Goal: Task Accomplishment & Management: Complete application form

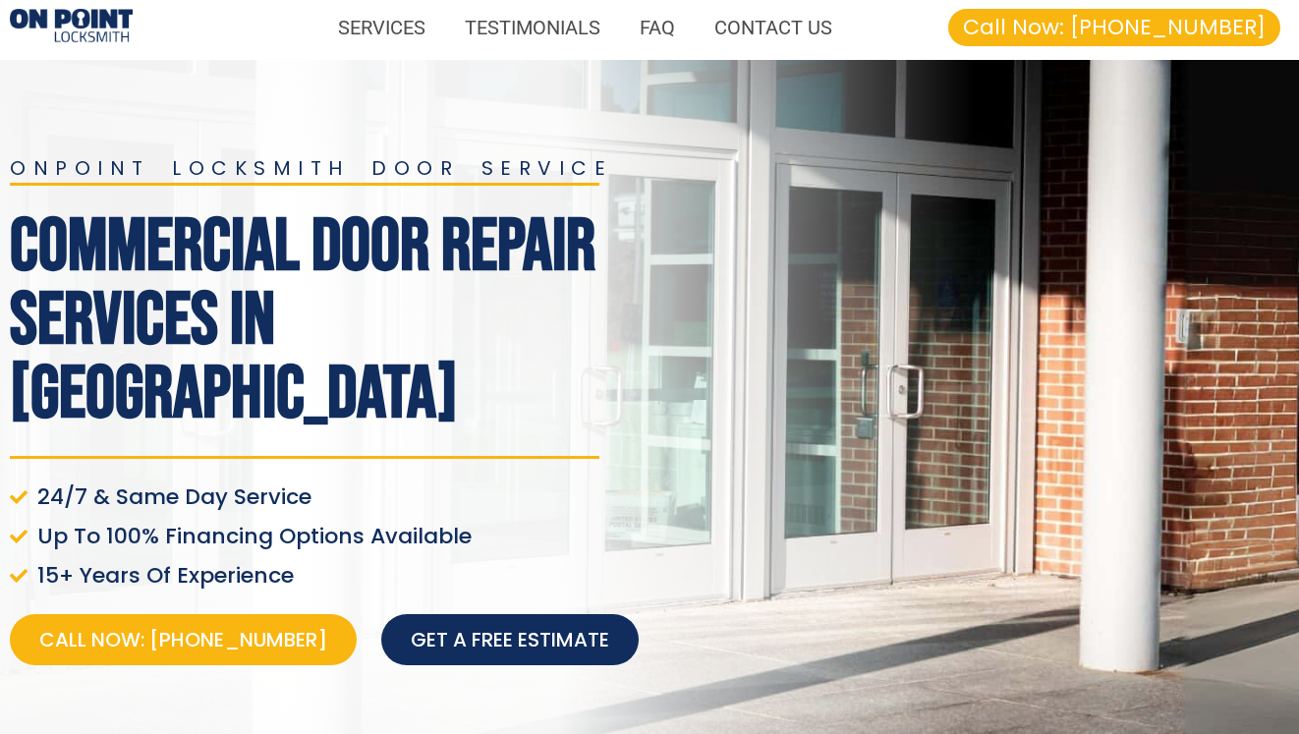
scroll to position [6, 0]
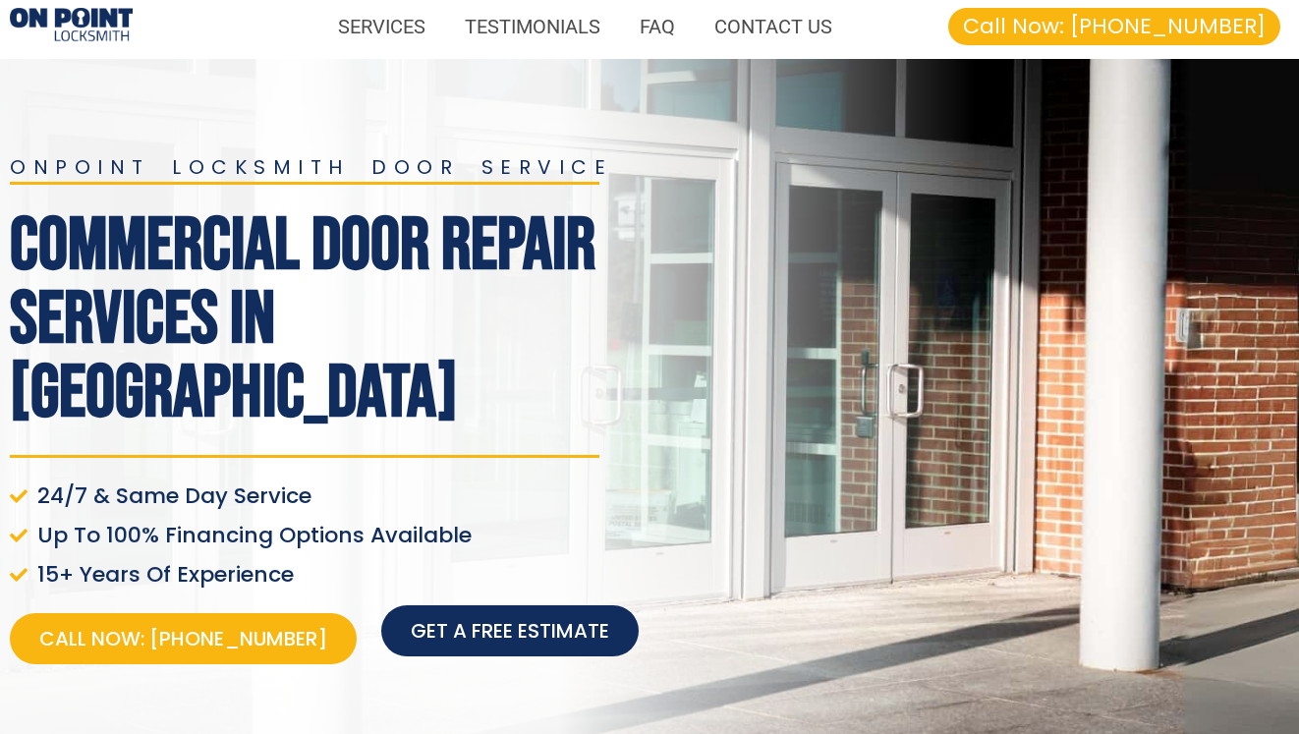
click at [418, 617] on span "Get a free estimate" at bounding box center [510, 631] width 198 height 28
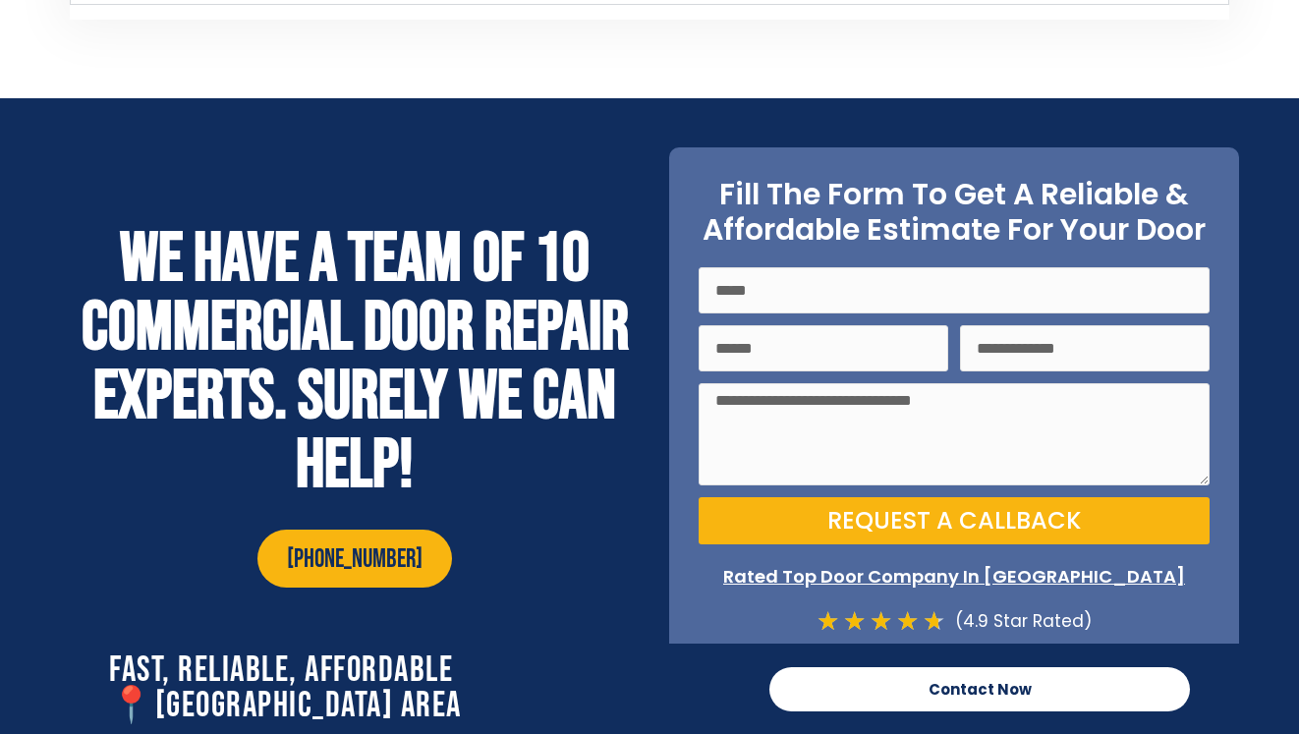
scroll to position [7825, 0]
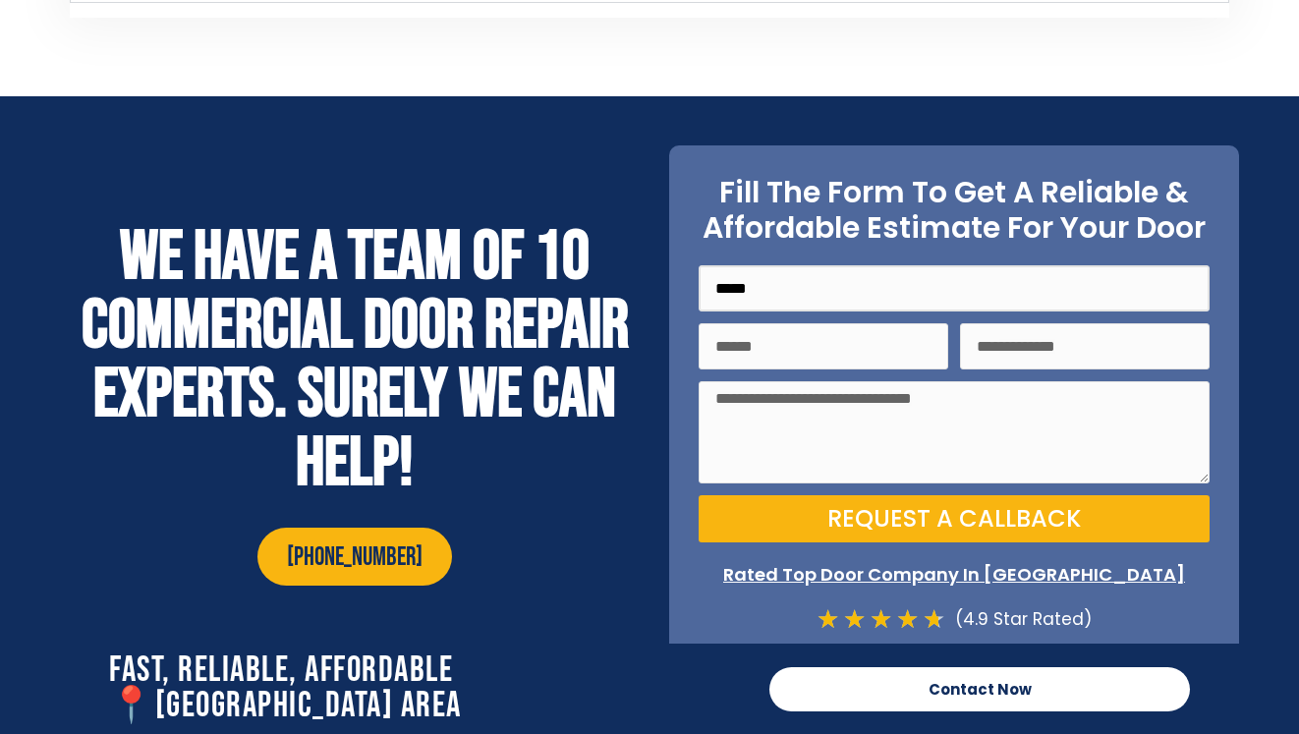
click at [796, 265] on input "Name" at bounding box center [953, 288] width 511 height 46
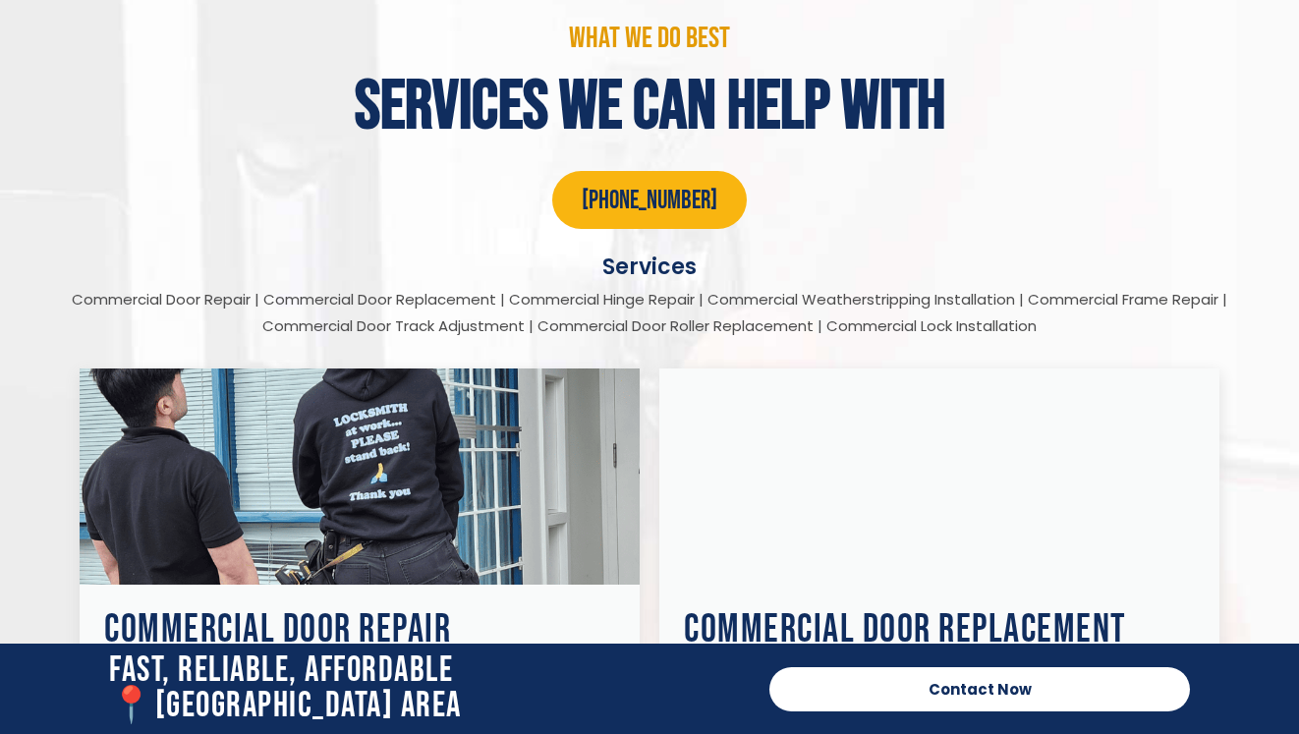
scroll to position [3629, 0]
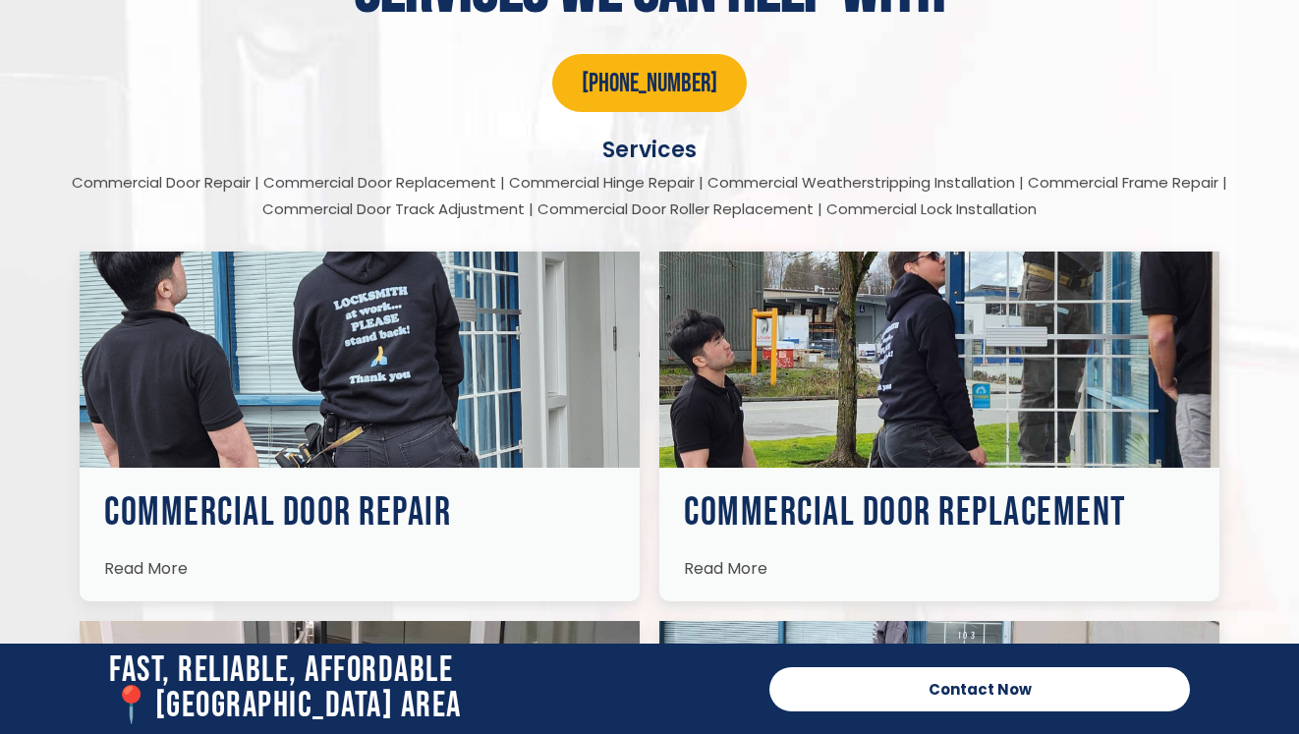
click at [337, 493] on h3 "Commercial Door Repair" at bounding box center [359, 512] width 511 height 39
click at [125, 557] on span "Read More" at bounding box center [145, 568] width 83 height 23
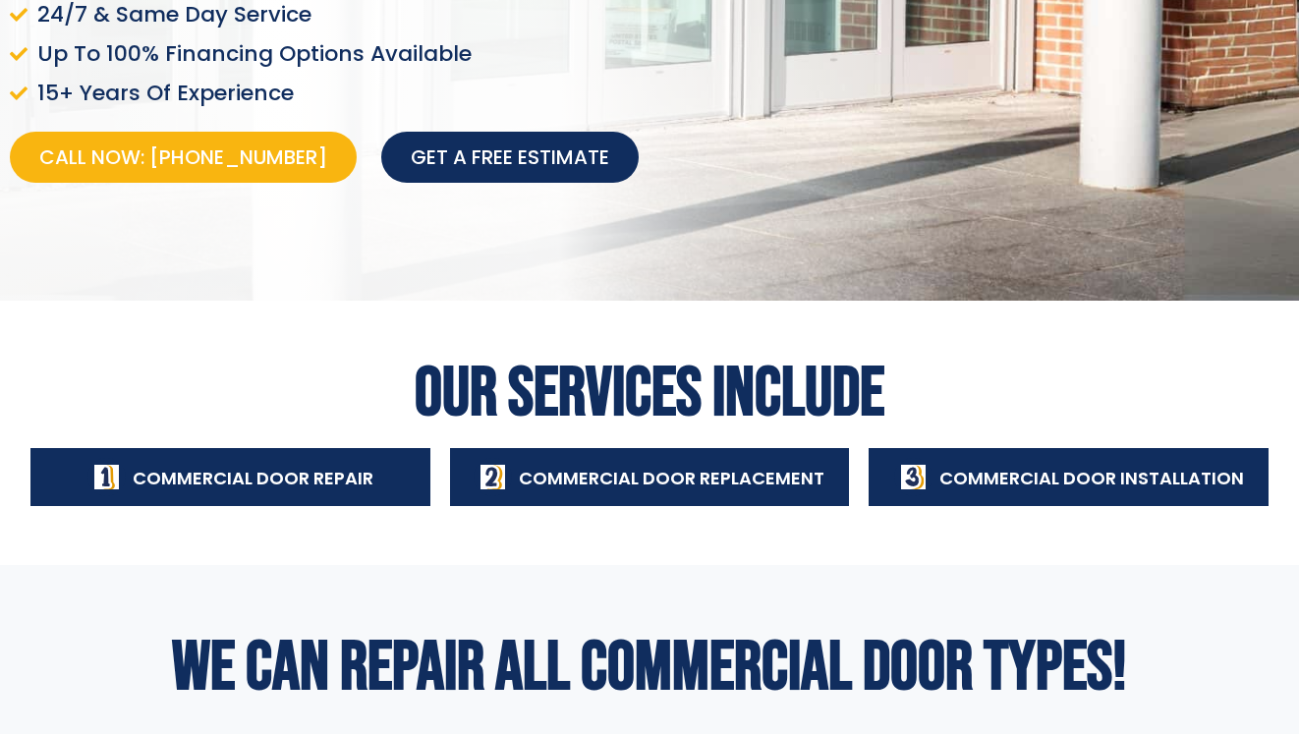
scroll to position [484, 0]
